Goal: Information Seeking & Learning: Check status

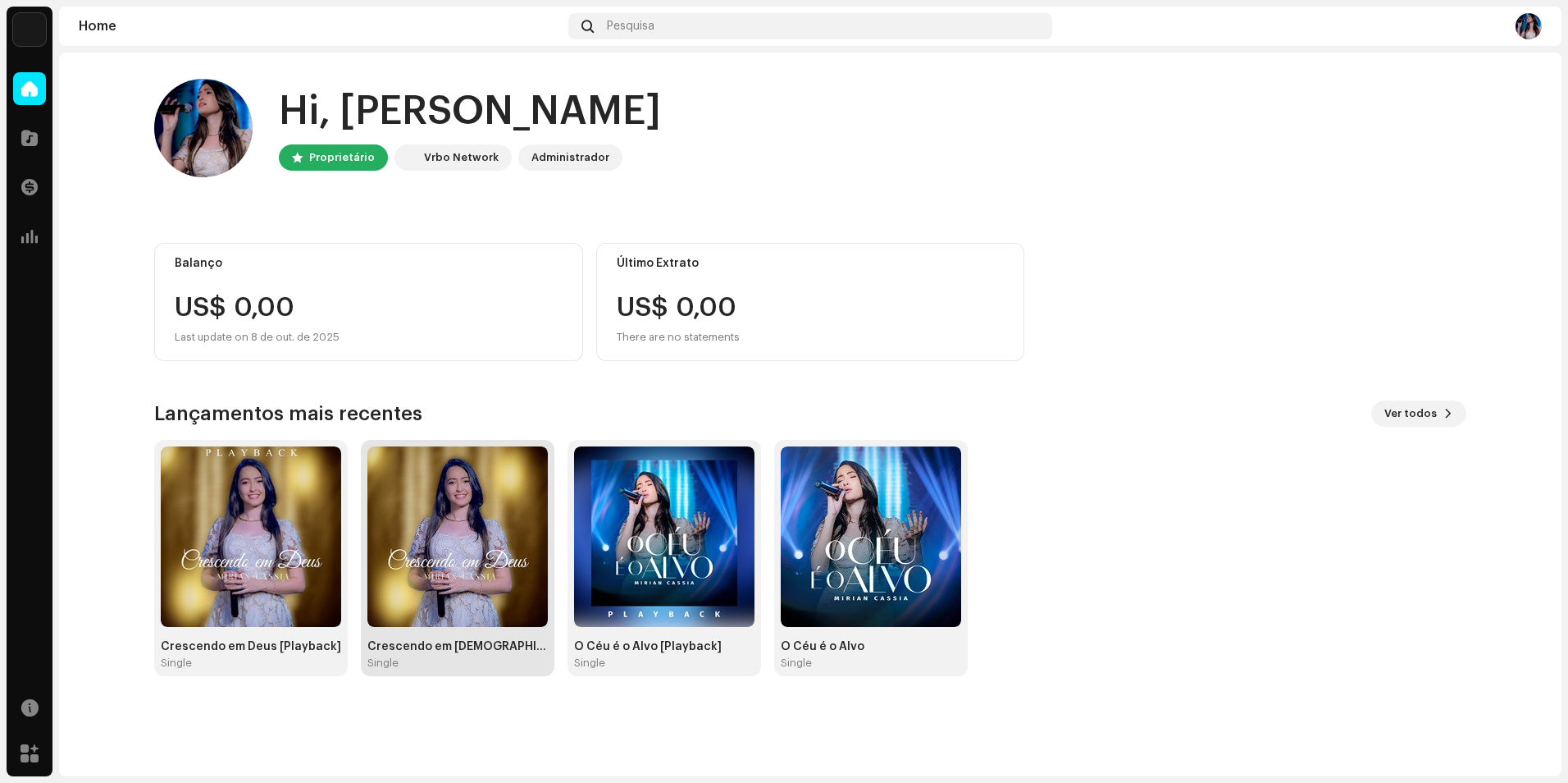
click at [451, 517] on img at bounding box center [458, 536] width 181 height 181
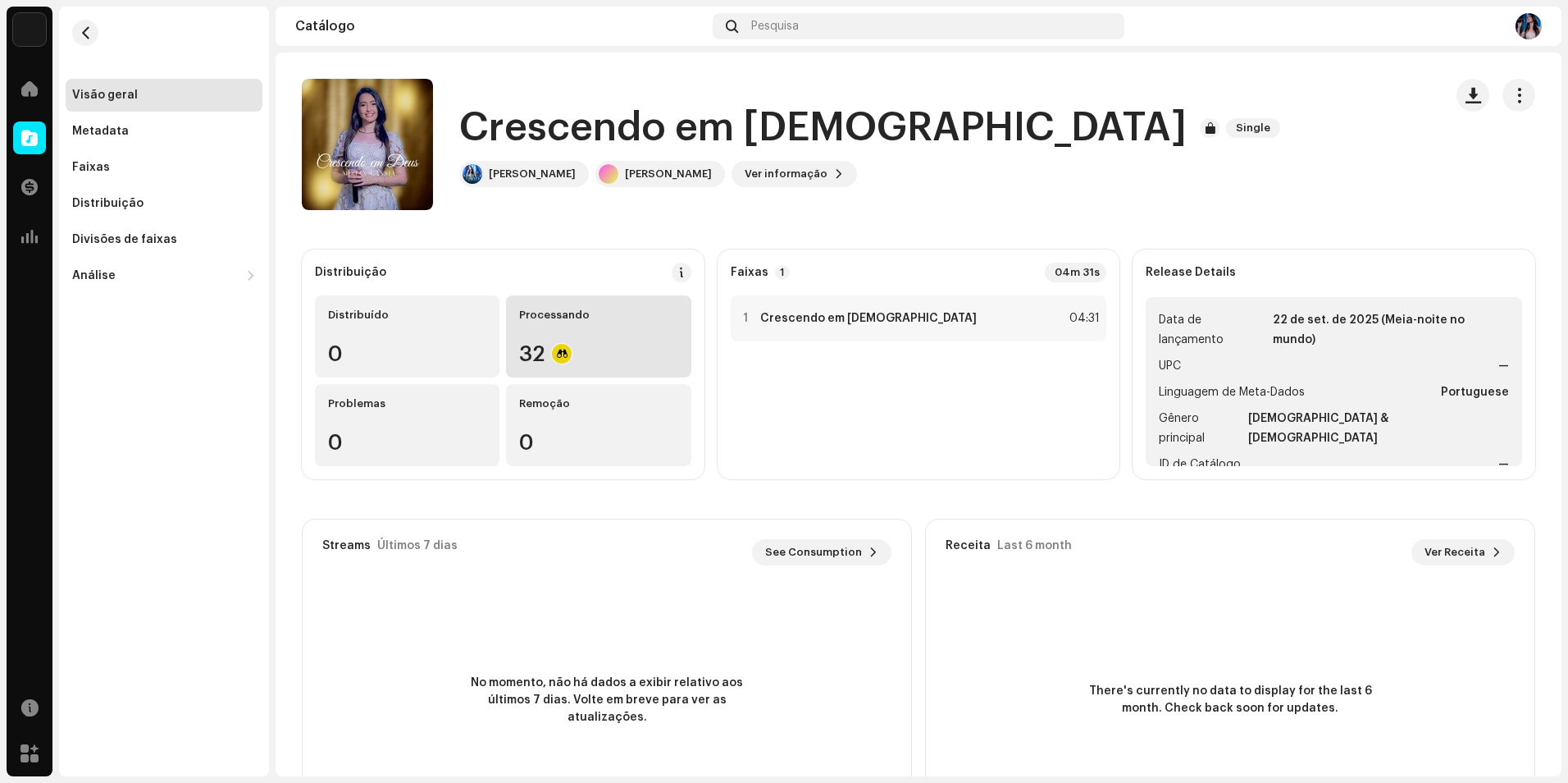
click at [619, 310] on div "Processando" at bounding box center [598, 315] width 158 height 13
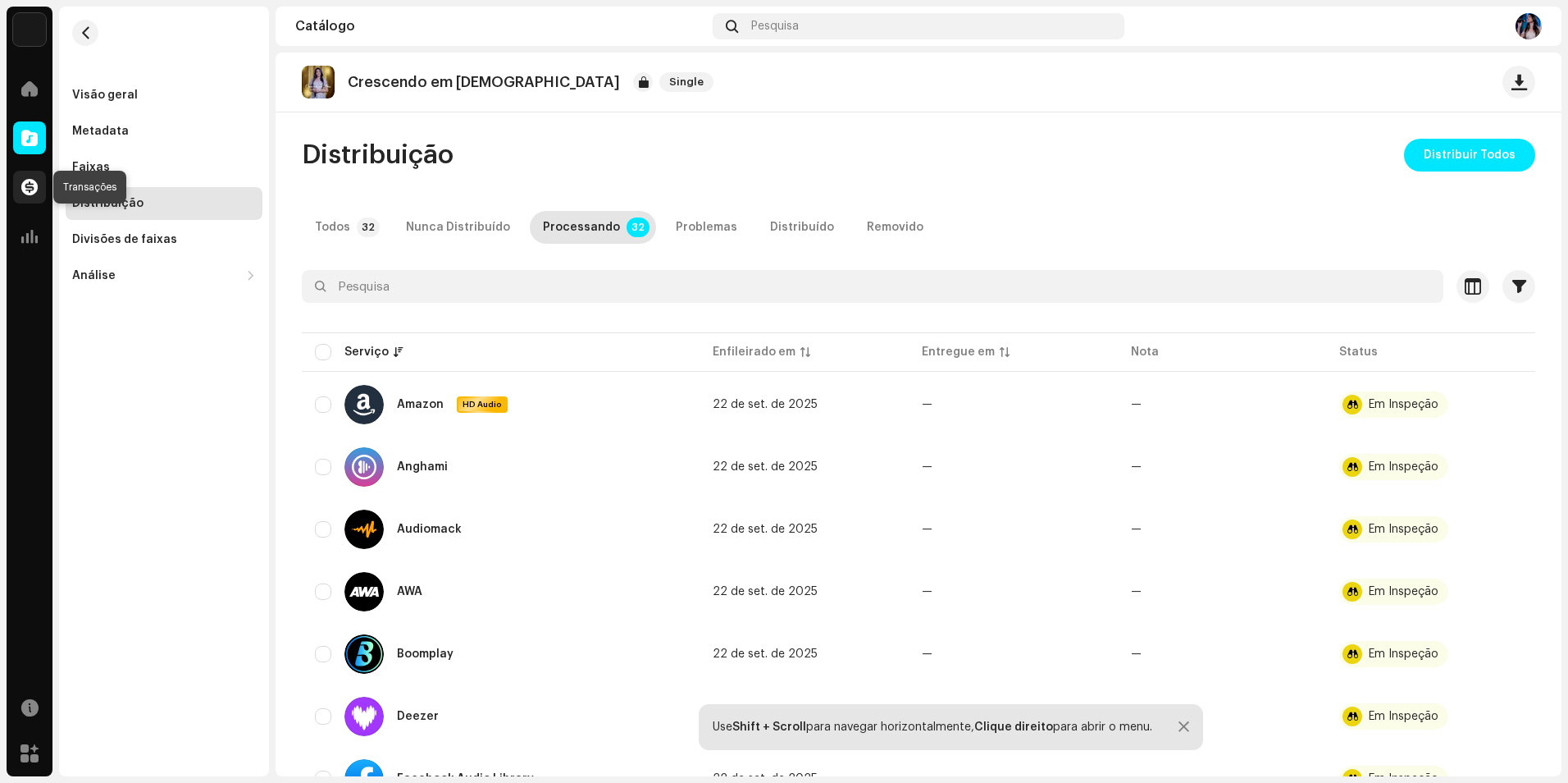
click at [25, 196] on div at bounding box center [29, 186] width 33 height 33
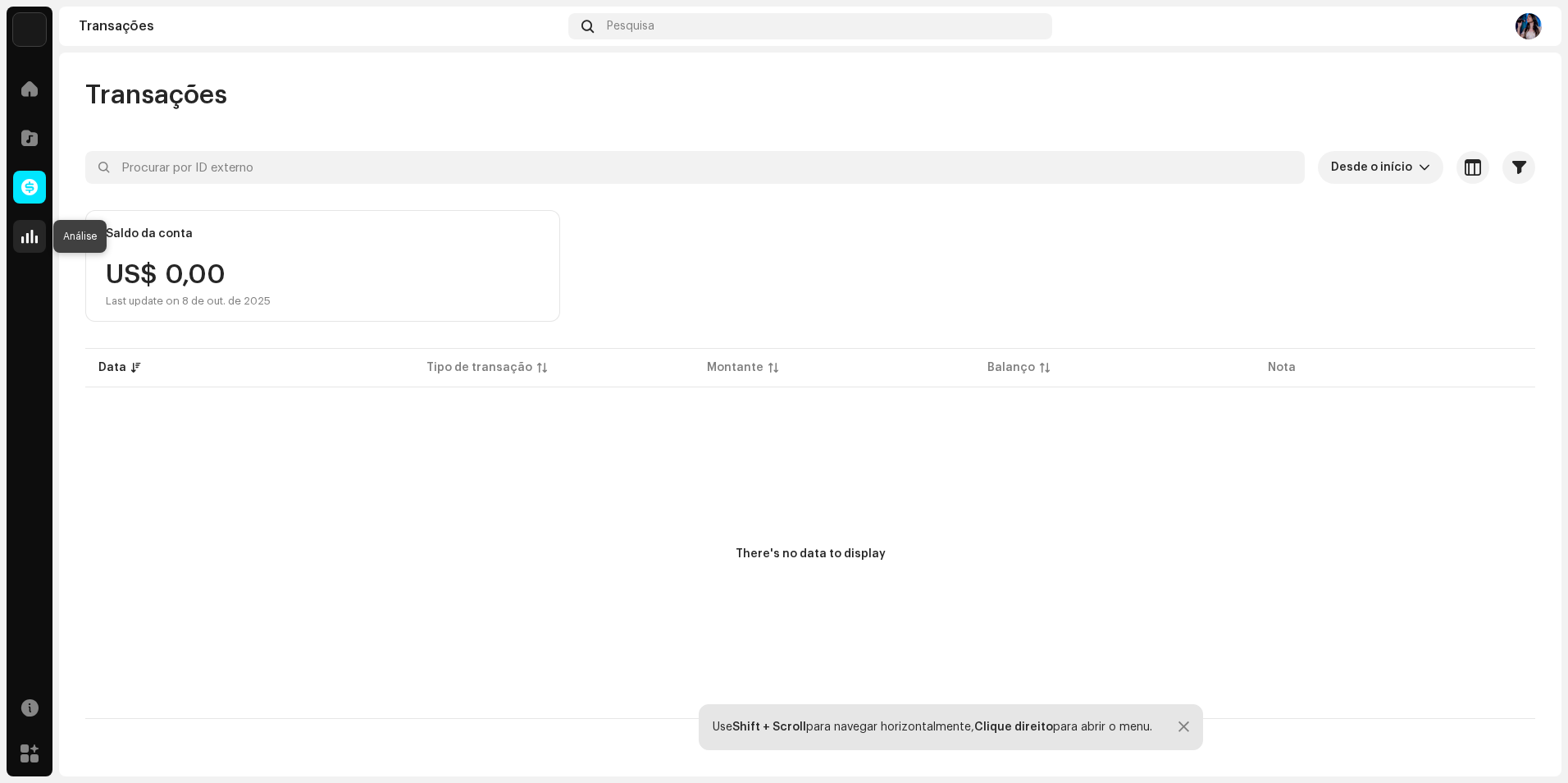
click at [40, 239] on div at bounding box center [29, 236] width 33 height 33
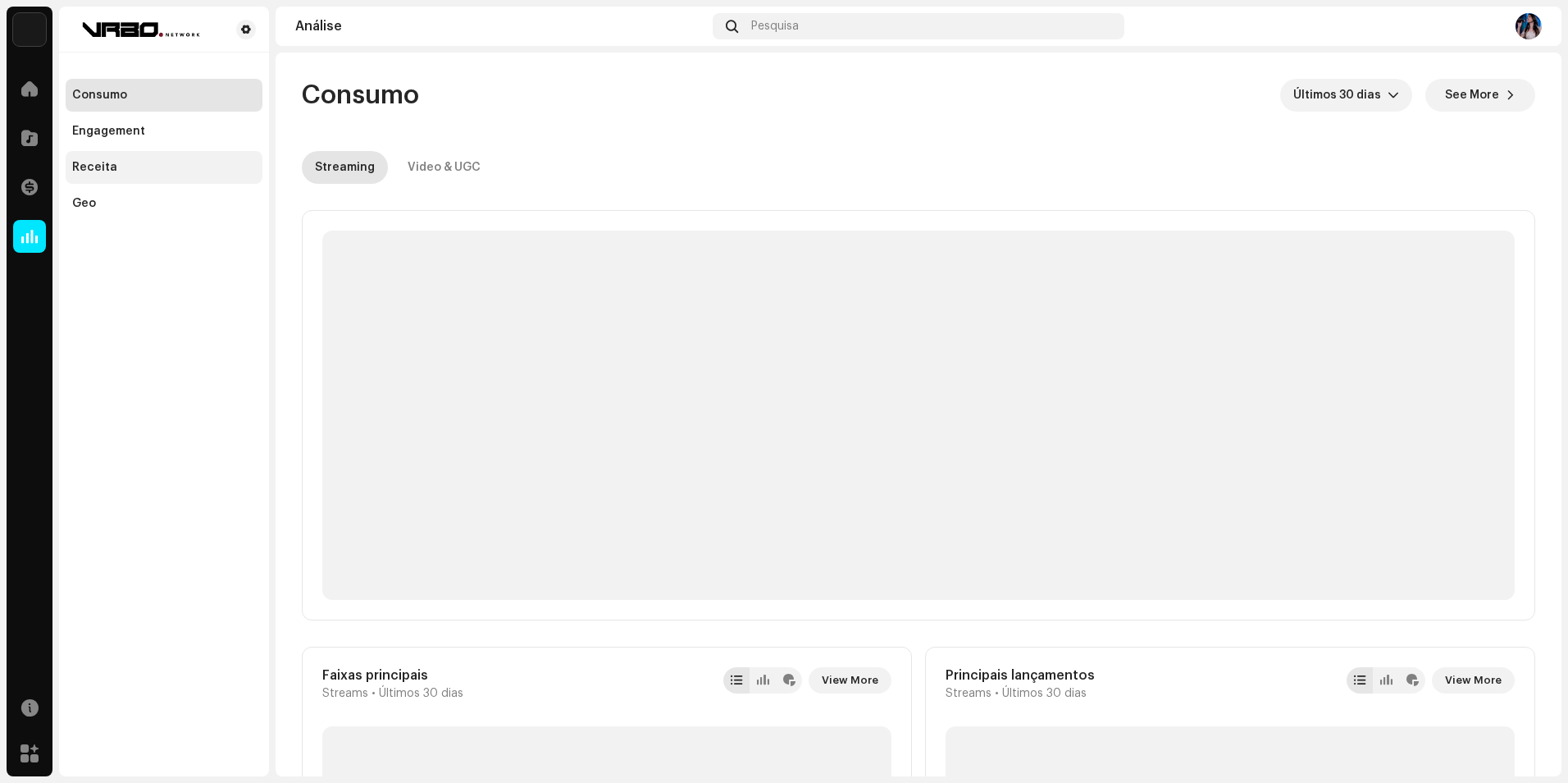
click at [130, 166] on div "Receita" at bounding box center [164, 168] width 183 height 13
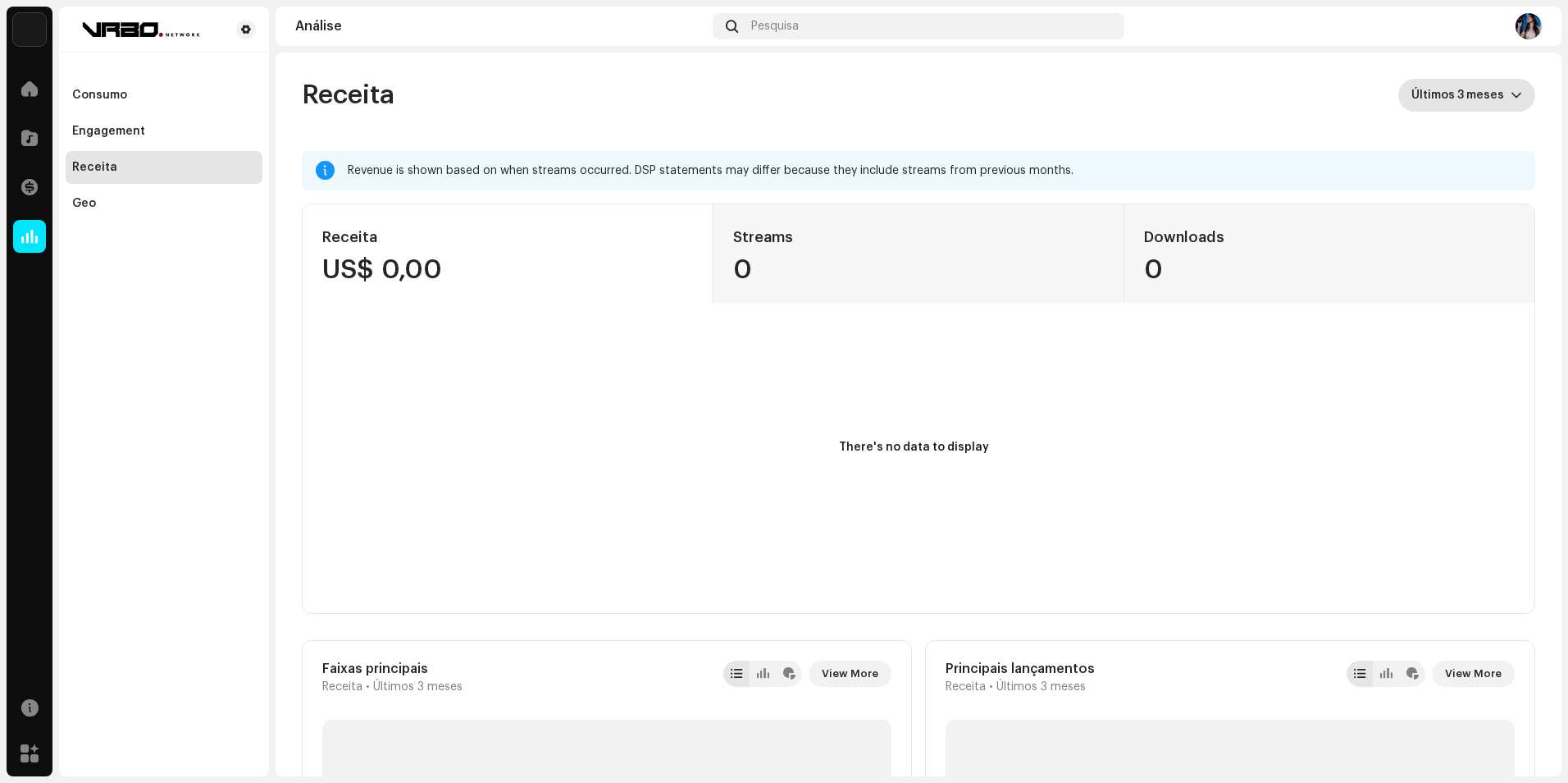
click at [1437, 93] on span "Últimos 3 meses" at bounding box center [1460, 95] width 99 height 33
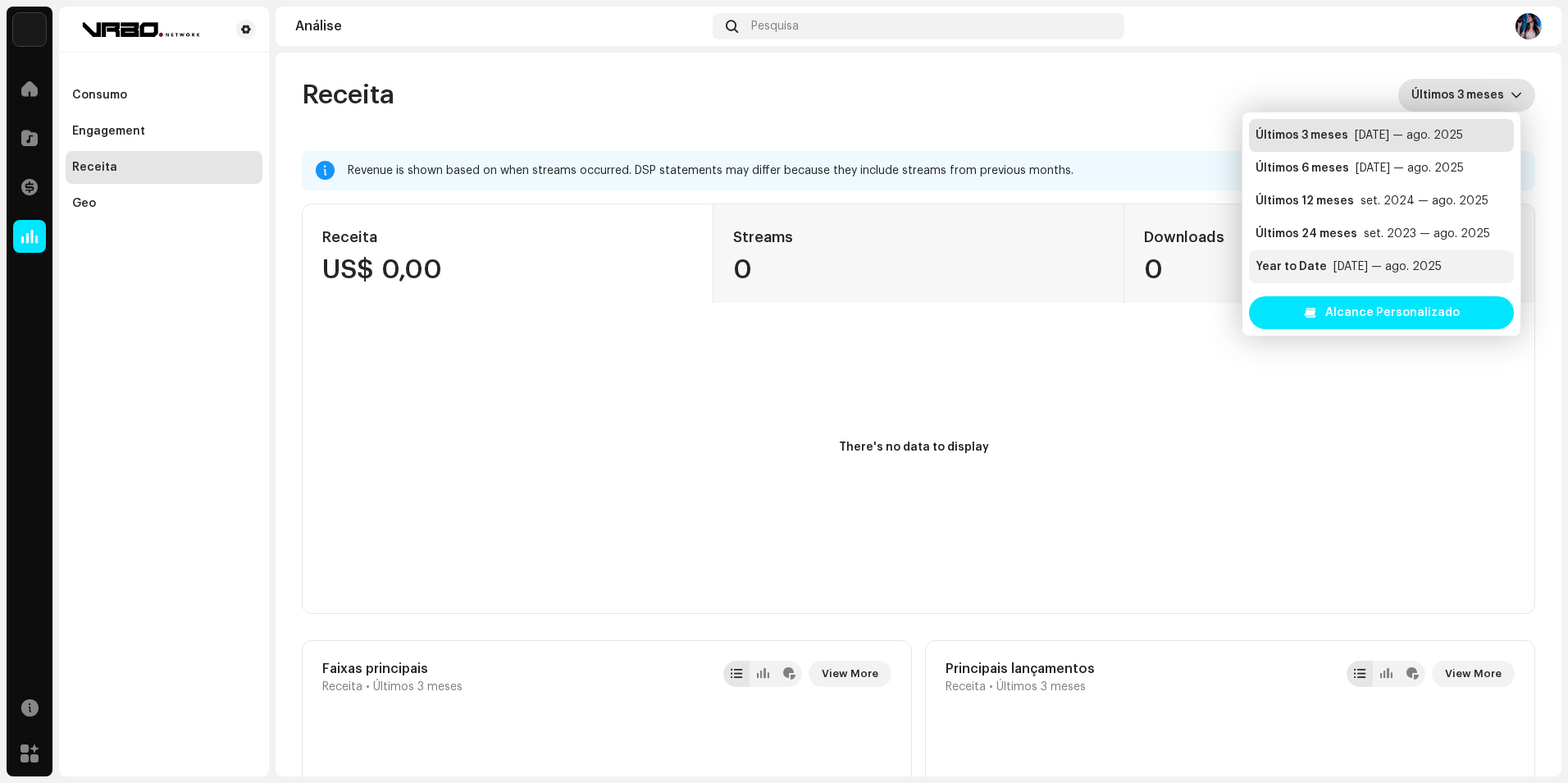
click at [1366, 269] on div "[DATE] — ago. 2025" at bounding box center [1387, 266] width 108 height 16
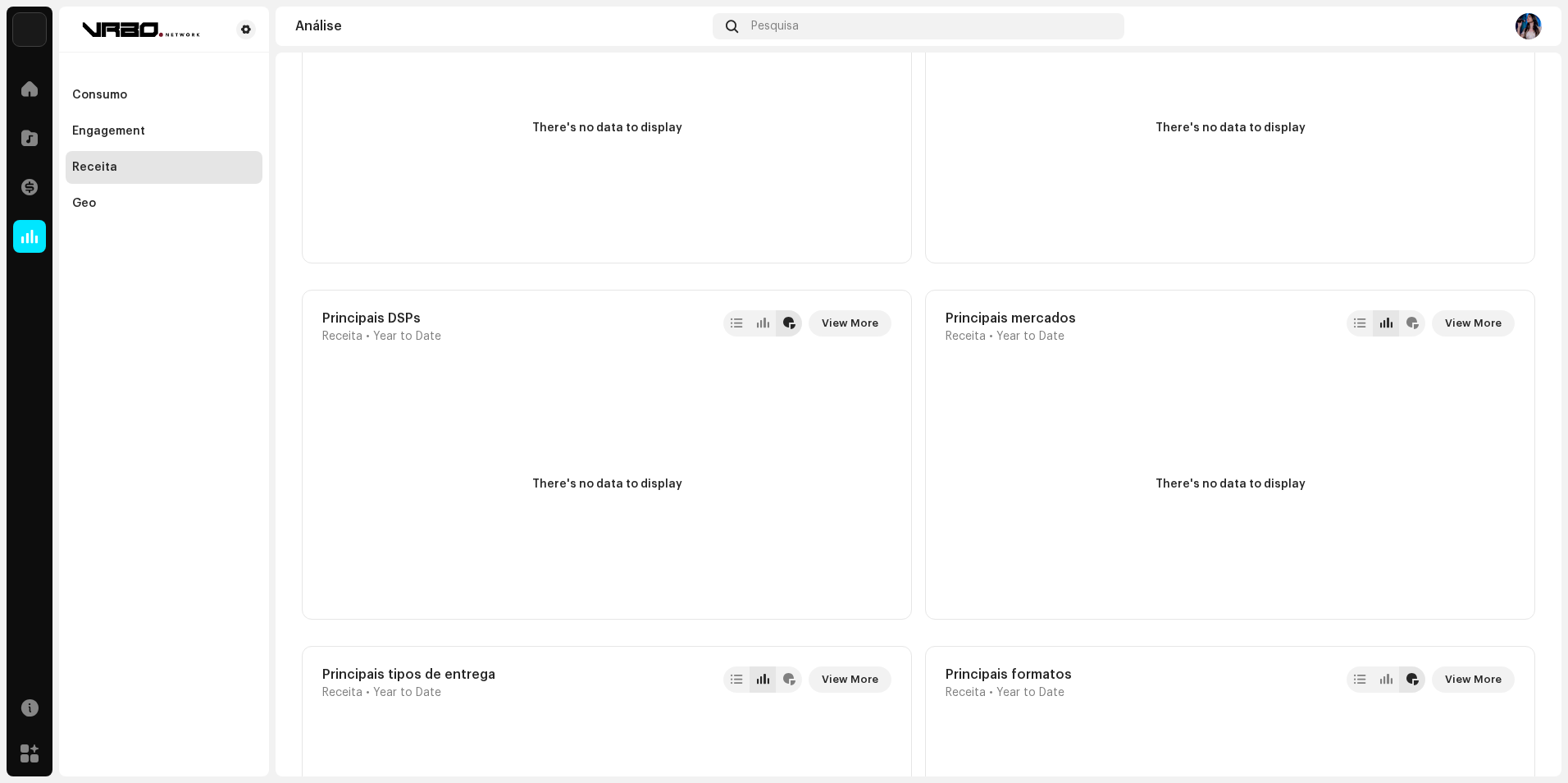
scroll to position [1288, 0]
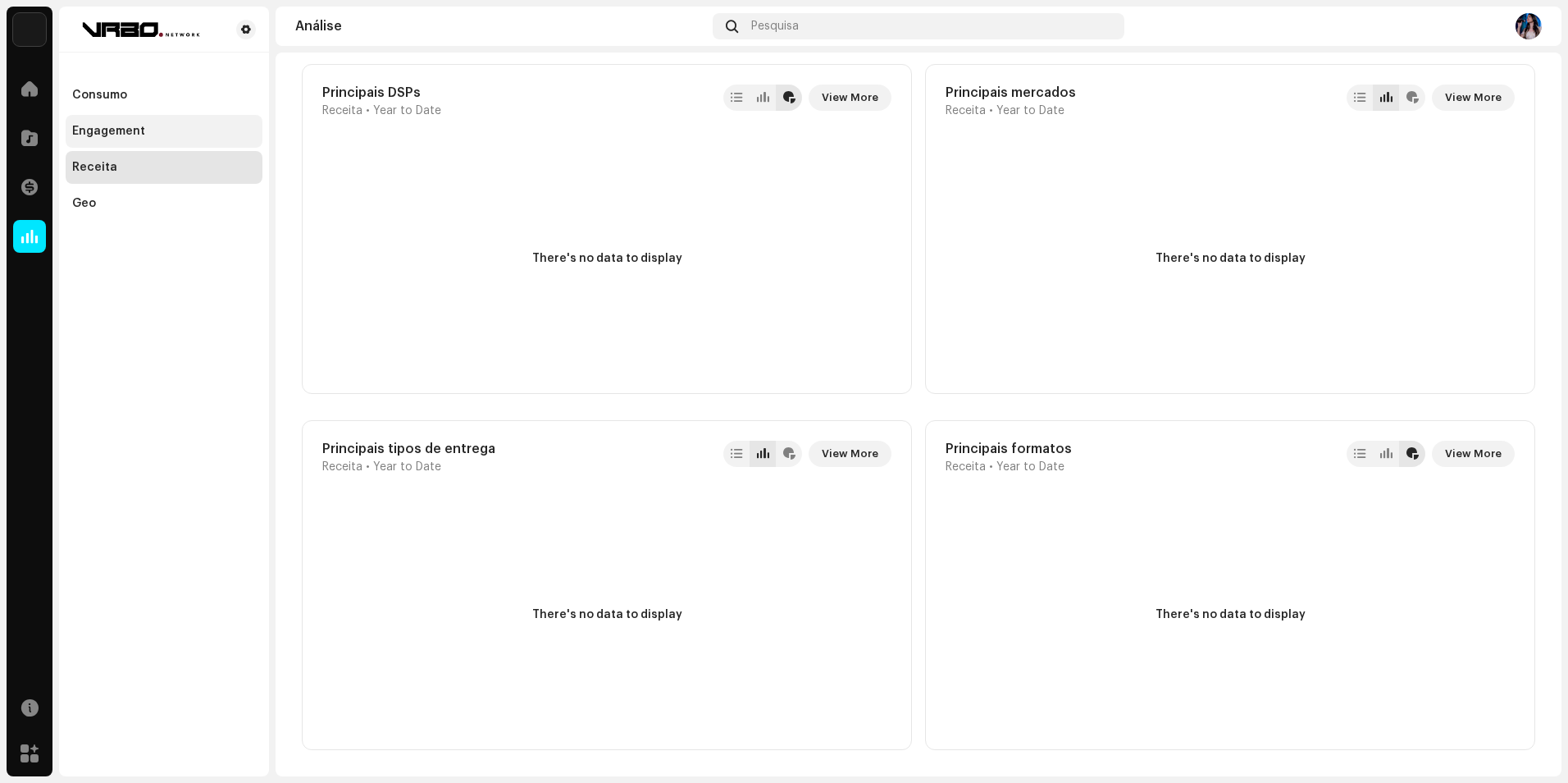
click at [175, 132] on div "Engagement" at bounding box center [164, 132] width 183 height 13
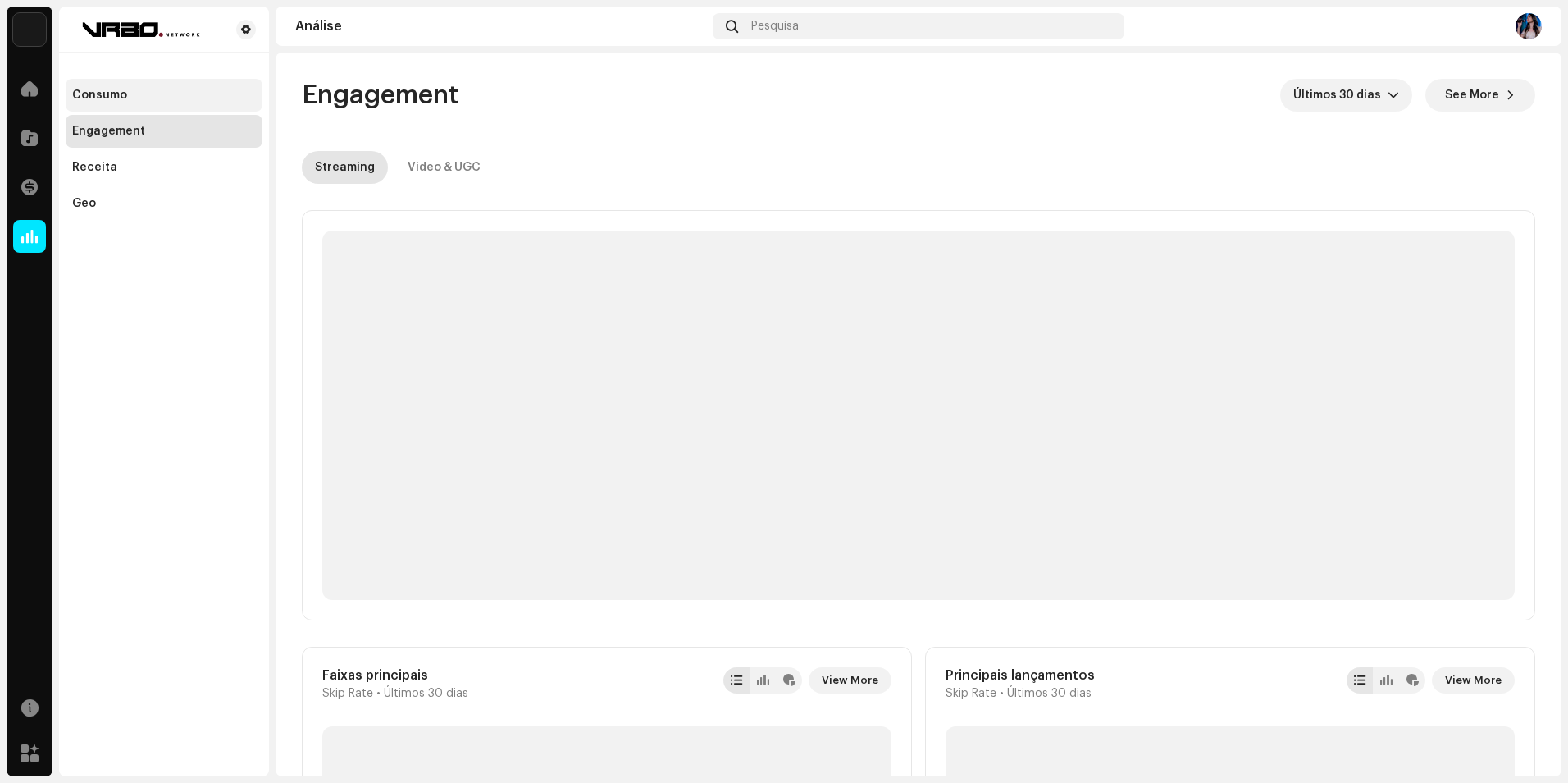
click at [140, 95] on div "Consumo" at bounding box center [164, 95] width 183 height 13
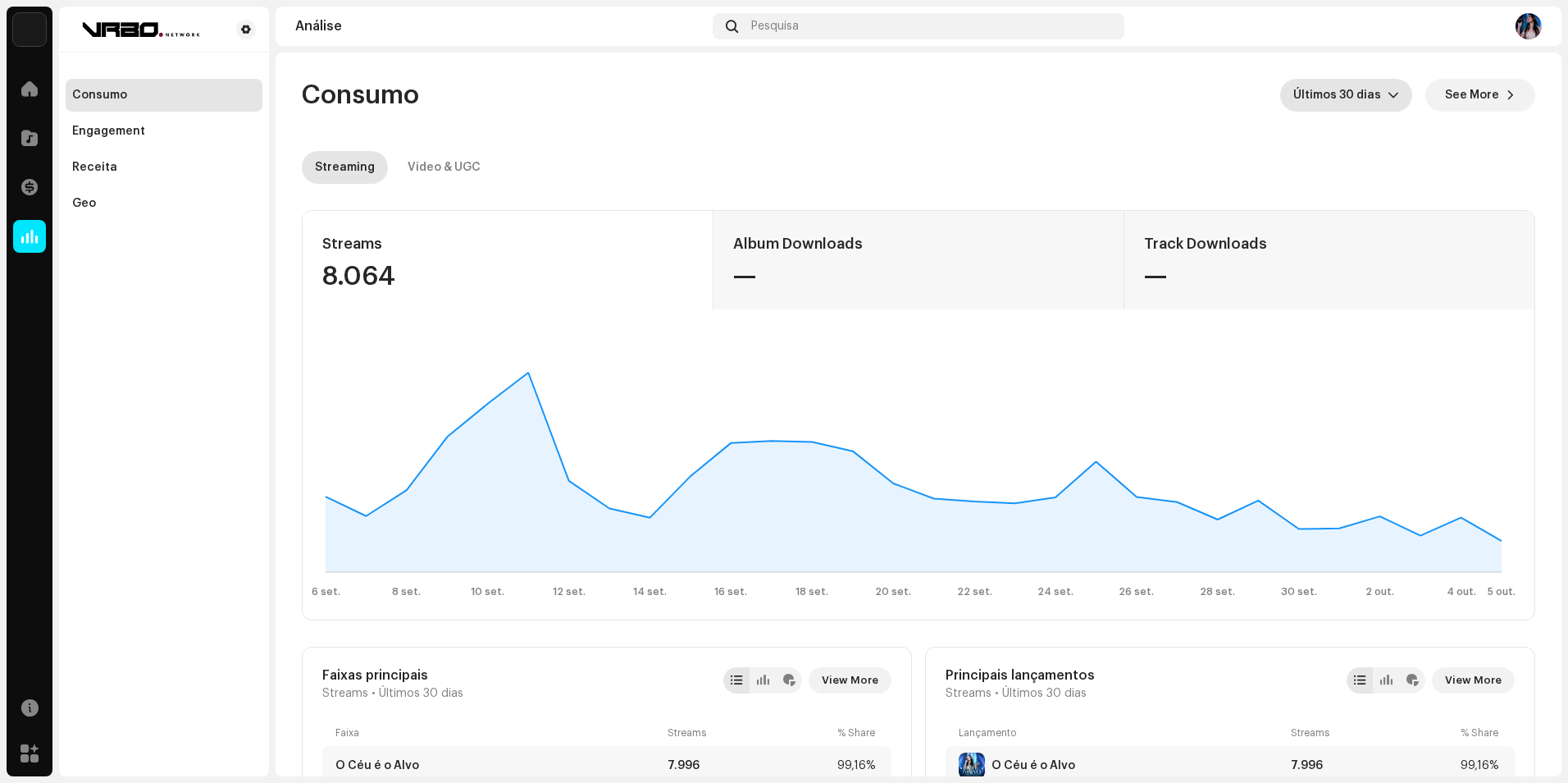
click at [1335, 86] on span "Últimos 30 dias" at bounding box center [1340, 95] width 94 height 33
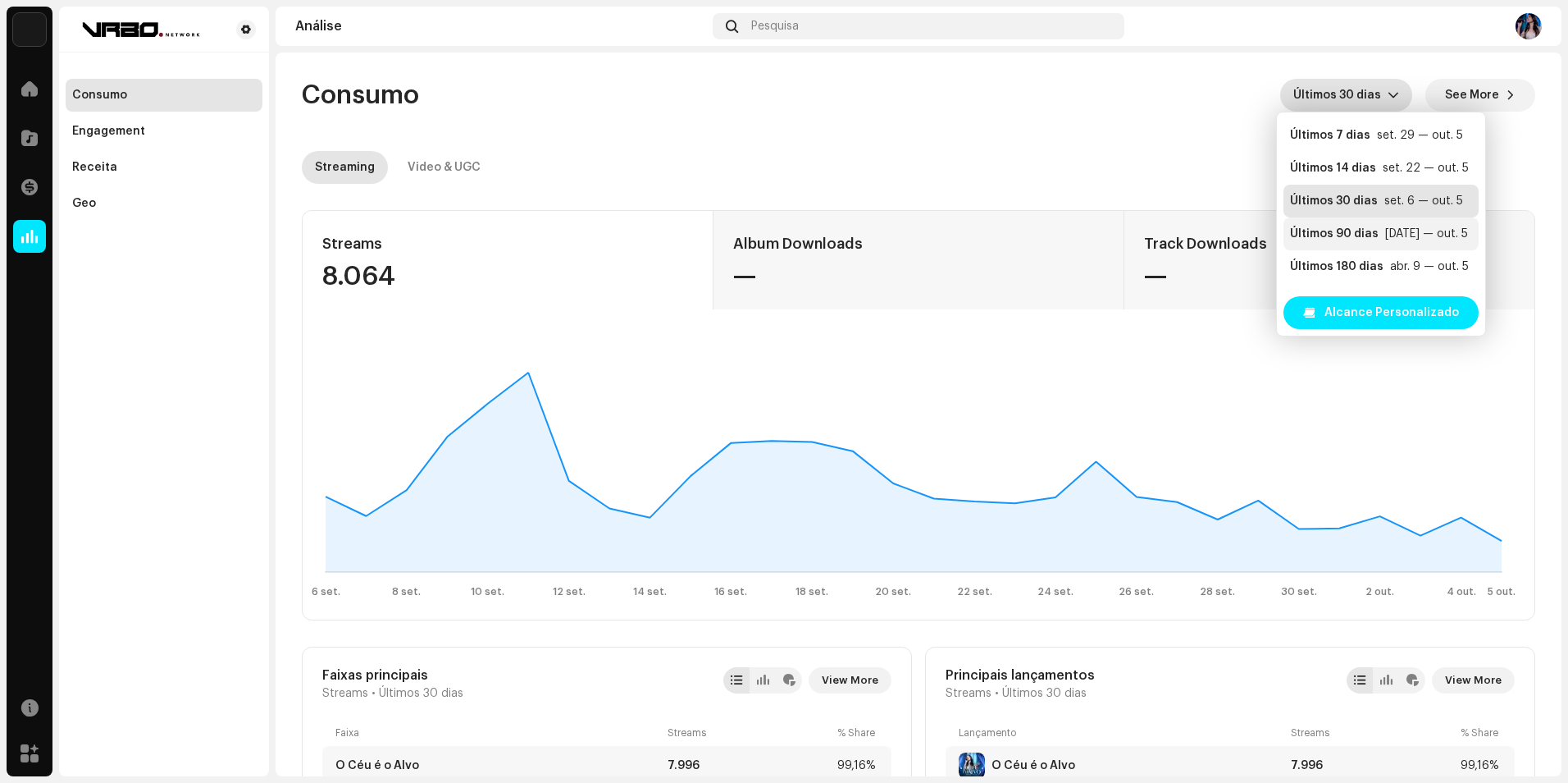
click at [1380, 234] on div "Últimos 90 [PERSON_NAME] [DATE] — out. 5" at bounding box center [1381, 233] width 182 height 16
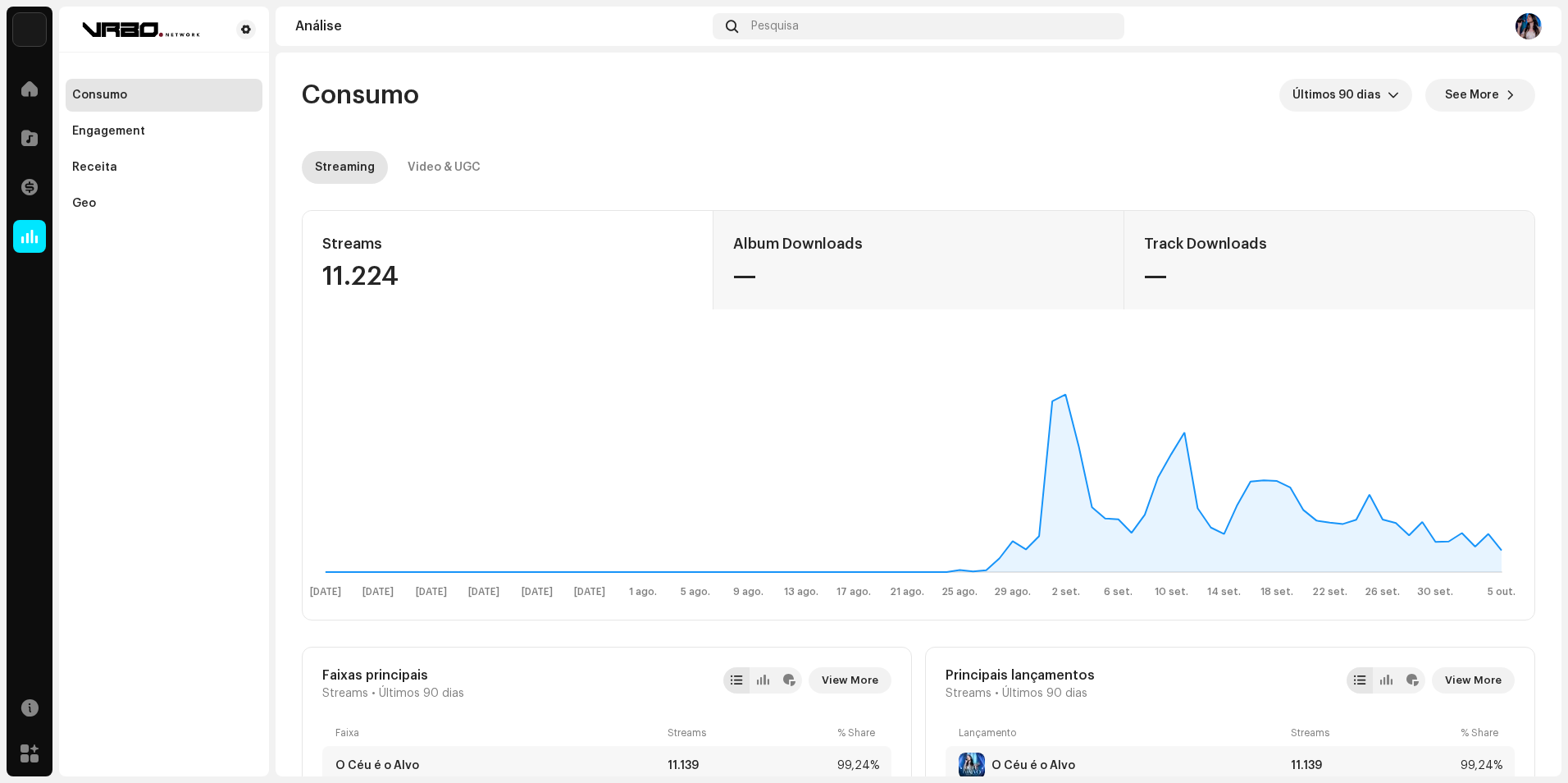
click at [10, 83] on div "Home" at bounding box center [29, 88] width 46 height 46
